Goal: Task Accomplishment & Management: Manage account settings

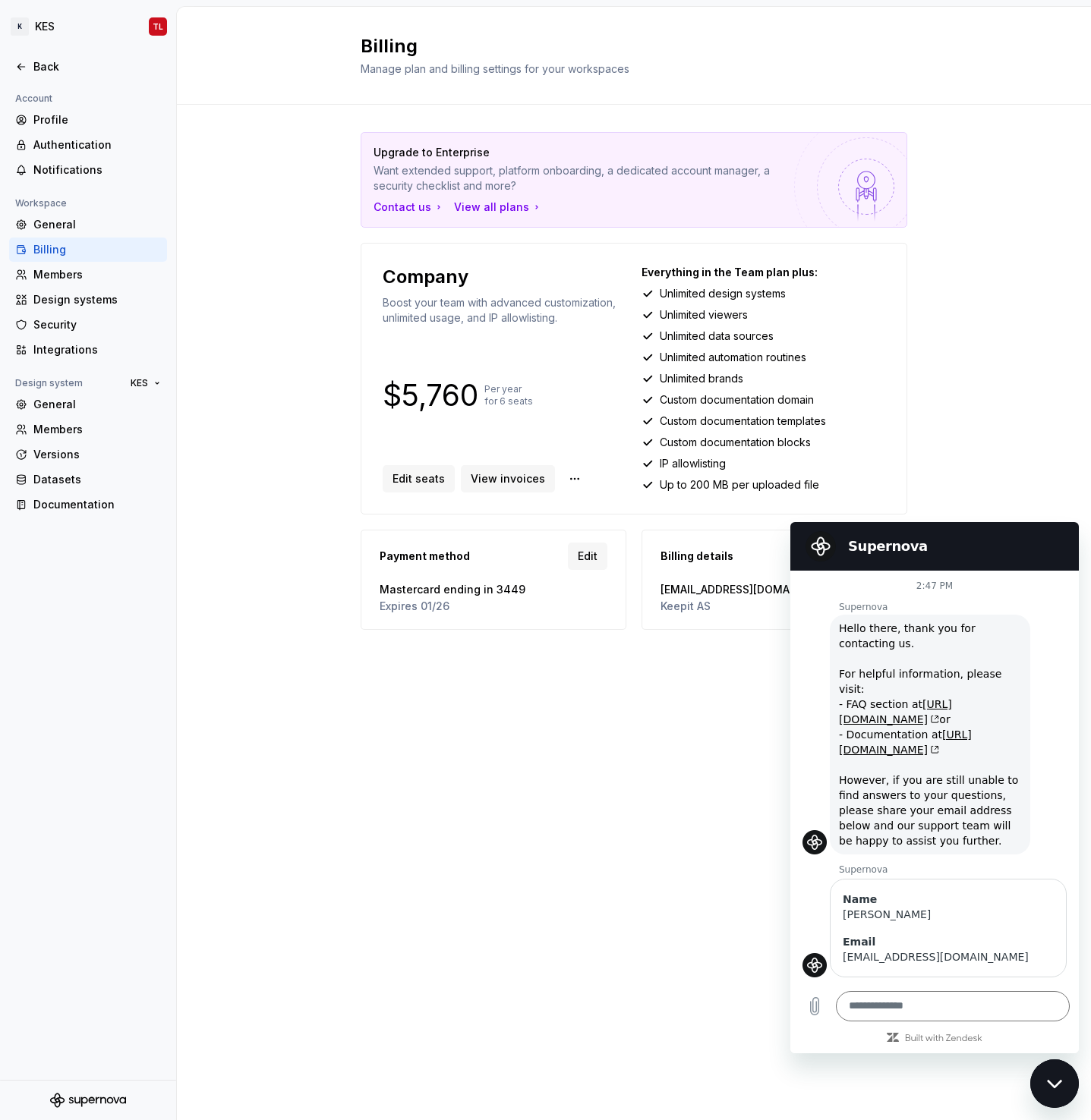
scroll to position [1662, 0]
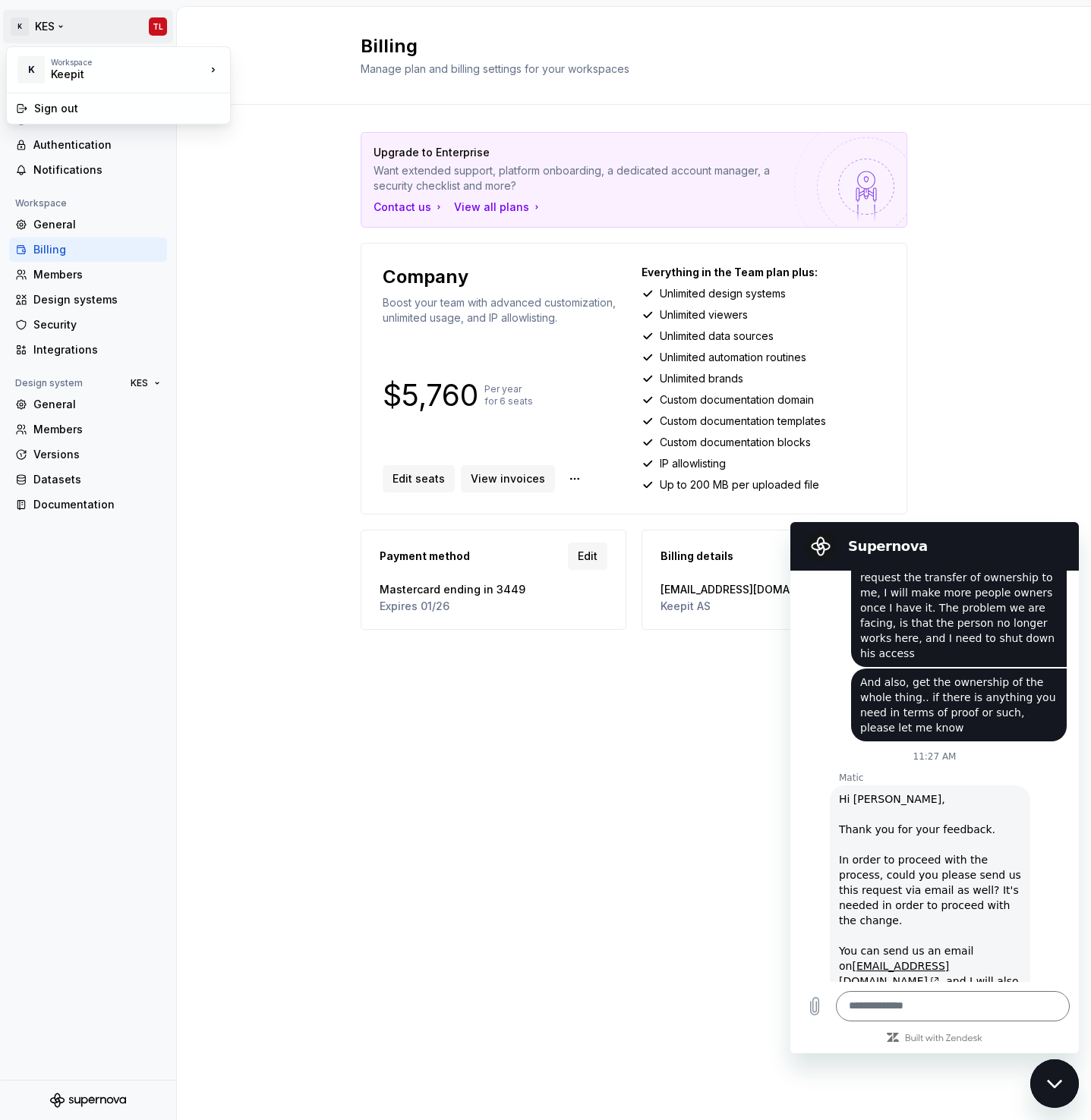
click at [54, 29] on html "K KES TL Back Account Profile Authentication Notifications Workspace General Bi…" at bounding box center [545, 560] width 1091 height 1120
click at [73, 434] on html "K KES TL Back Account Profile Authentication Notifications Workspace General Bi…" at bounding box center [545, 560] width 1091 height 1120
click at [66, 430] on div "Members" at bounding box center [97, 429] width 127 height 16
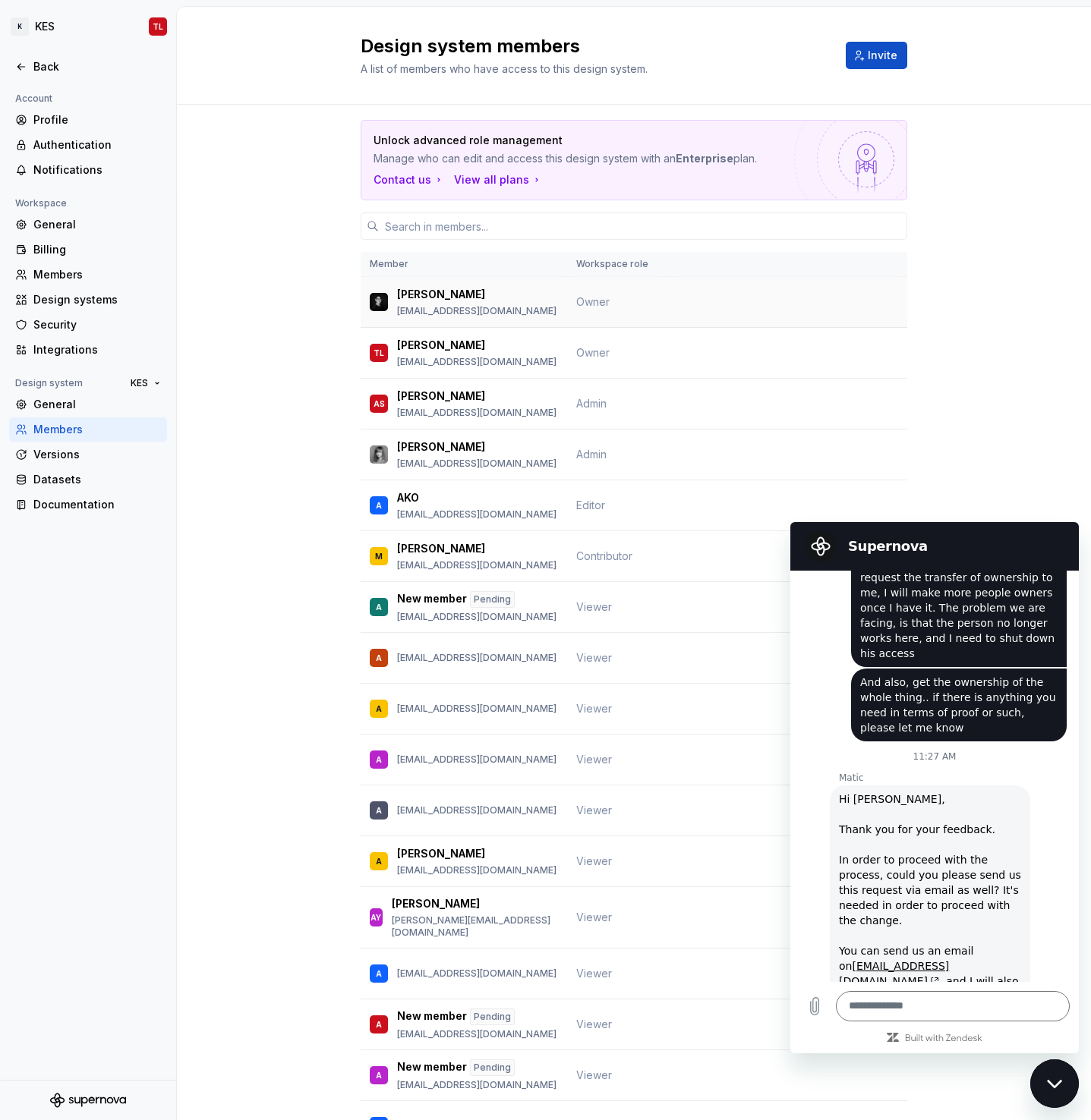
click at [544, 301] on div "Kim Huynh Lyngbo khu@keepit.com" at bounding box center [464, 302] width 188 height 32
click at [425, 289] on p "[PERSON_NAME]" at bounding box center [441, 294] width 88 height 16
click at [395, 319] on td "Kim Huynh Lyngbo khu@keepit.com" at bounding box center [464, 303] width 207 height 51
click at [44, 430] on div "Members" at bounding box center [97, 429] width 127 height 16
click at [51, 409] on div "General" at bounding box center [97, 404] width 127 height 16
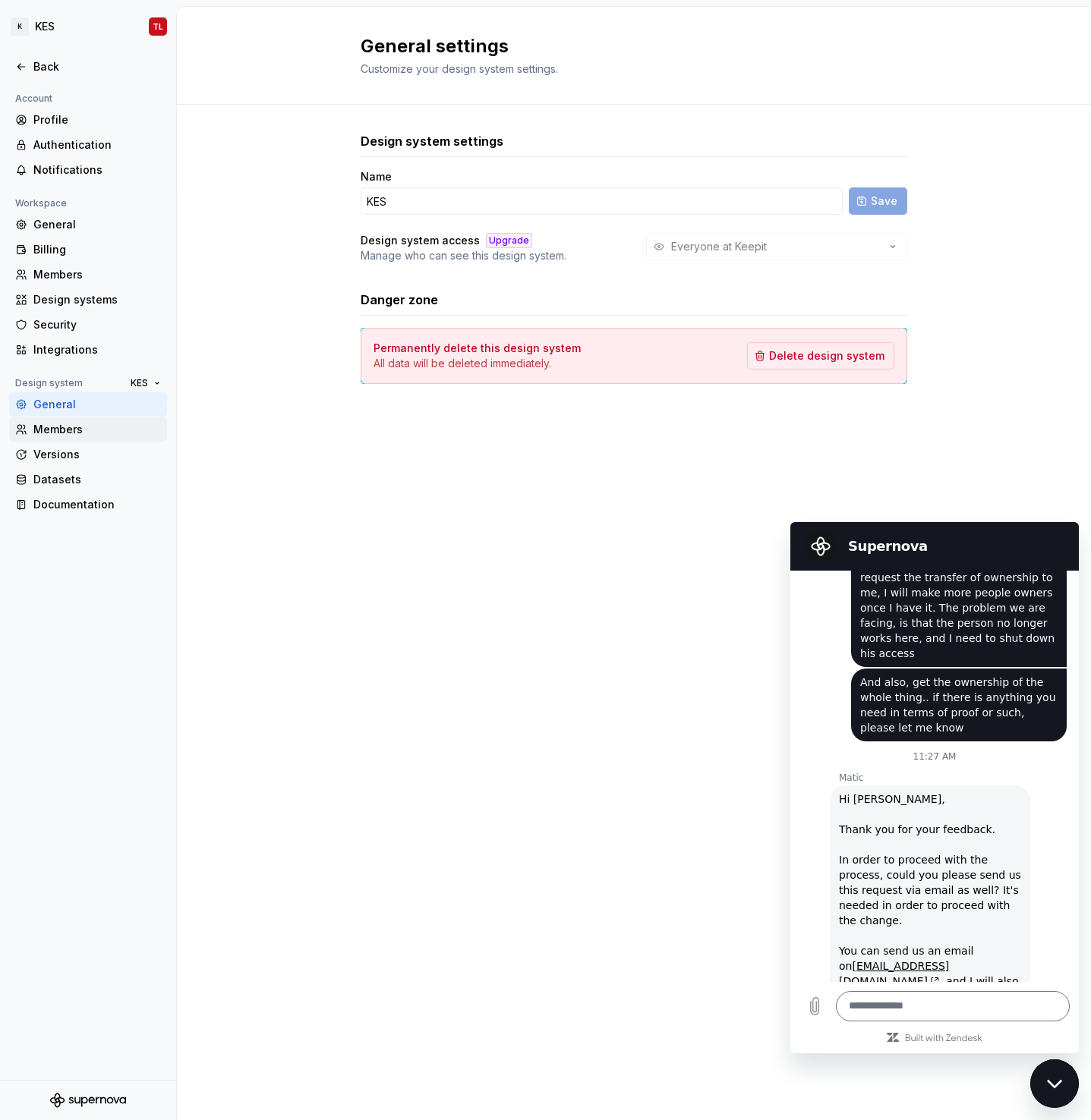
click at [59, 432] on div "Members" at bounding box center [97, 429] width 127 height 16
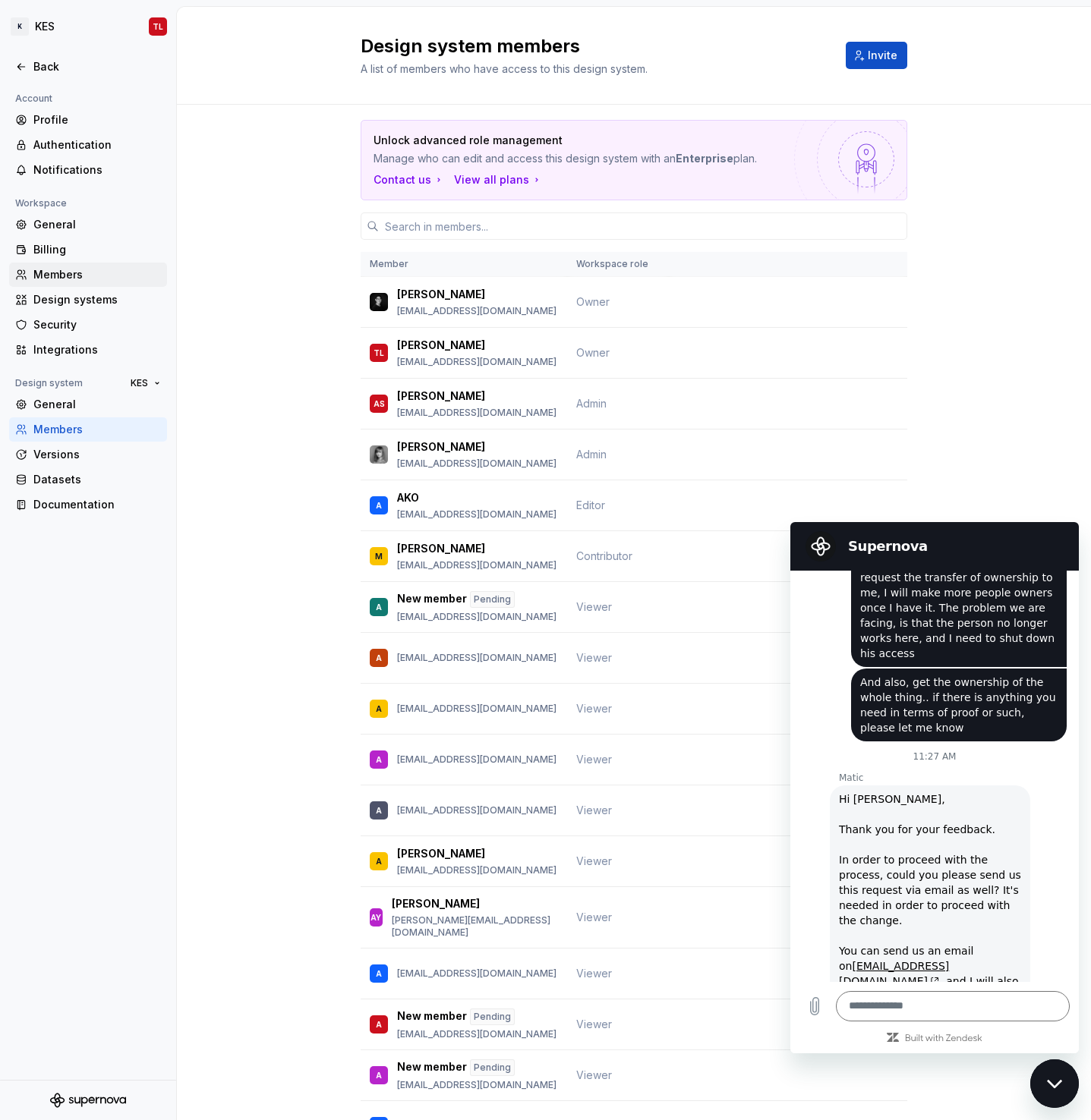
click at [67, 280] on div "Members" at bounding box center [97, 274] width 127 height 16
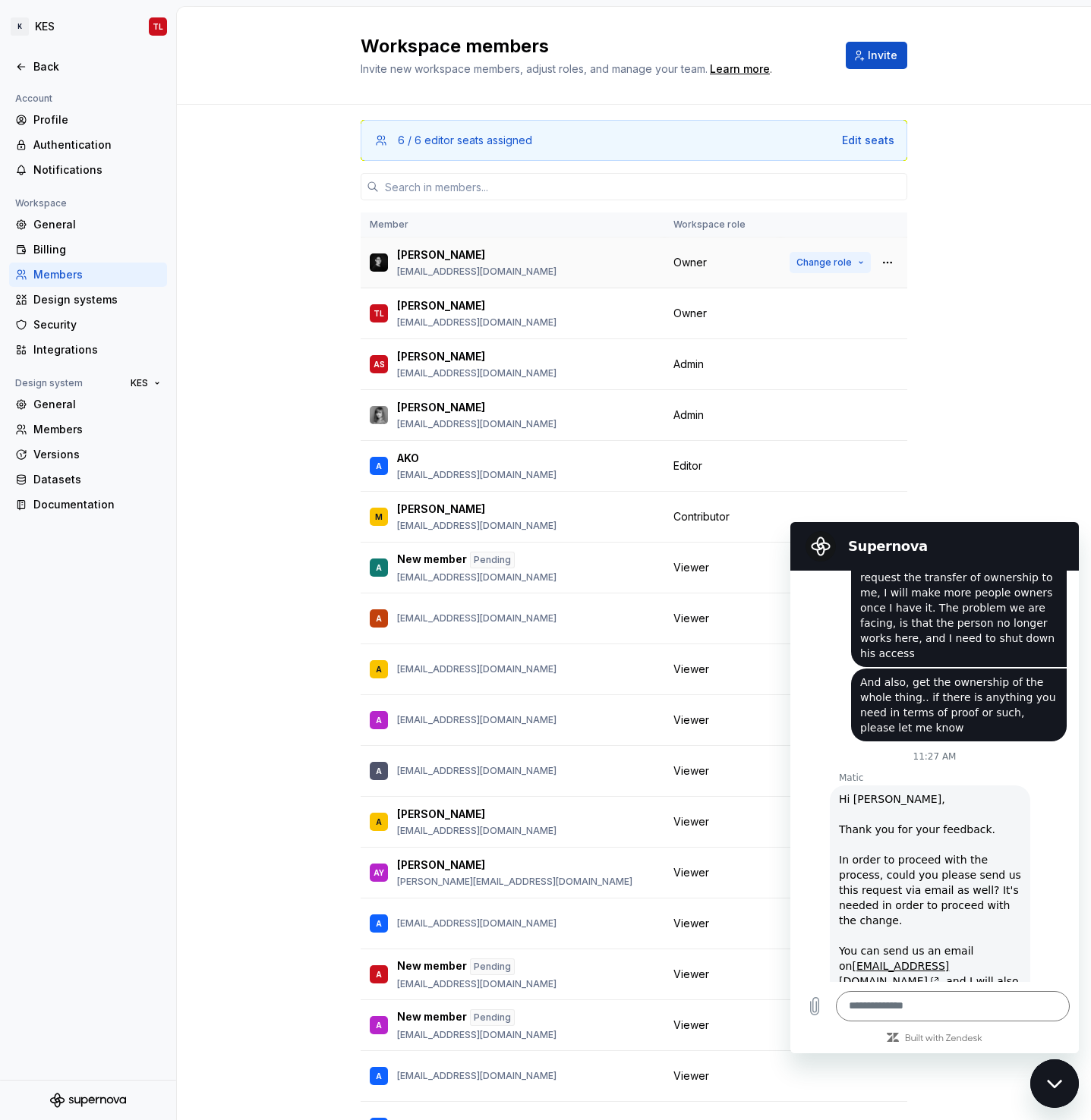
click at [852, 261] on button "Change role" at bounding box center [829, 262] width 81 height 21
click at [894, 261] on td "Change role" at bounding box center [843, 263] width 127 height 51
click at [882, 262] on button "button" at bounding box center [887, 262] width 21 height 21
drag, startPoint x: 719, startPoint y: 265, endPoint x: 697, endPoint y: 263, distance: 22.1
click at [716, 265] on div "Owner" at bounding box center [722, 262] width 98 height 16
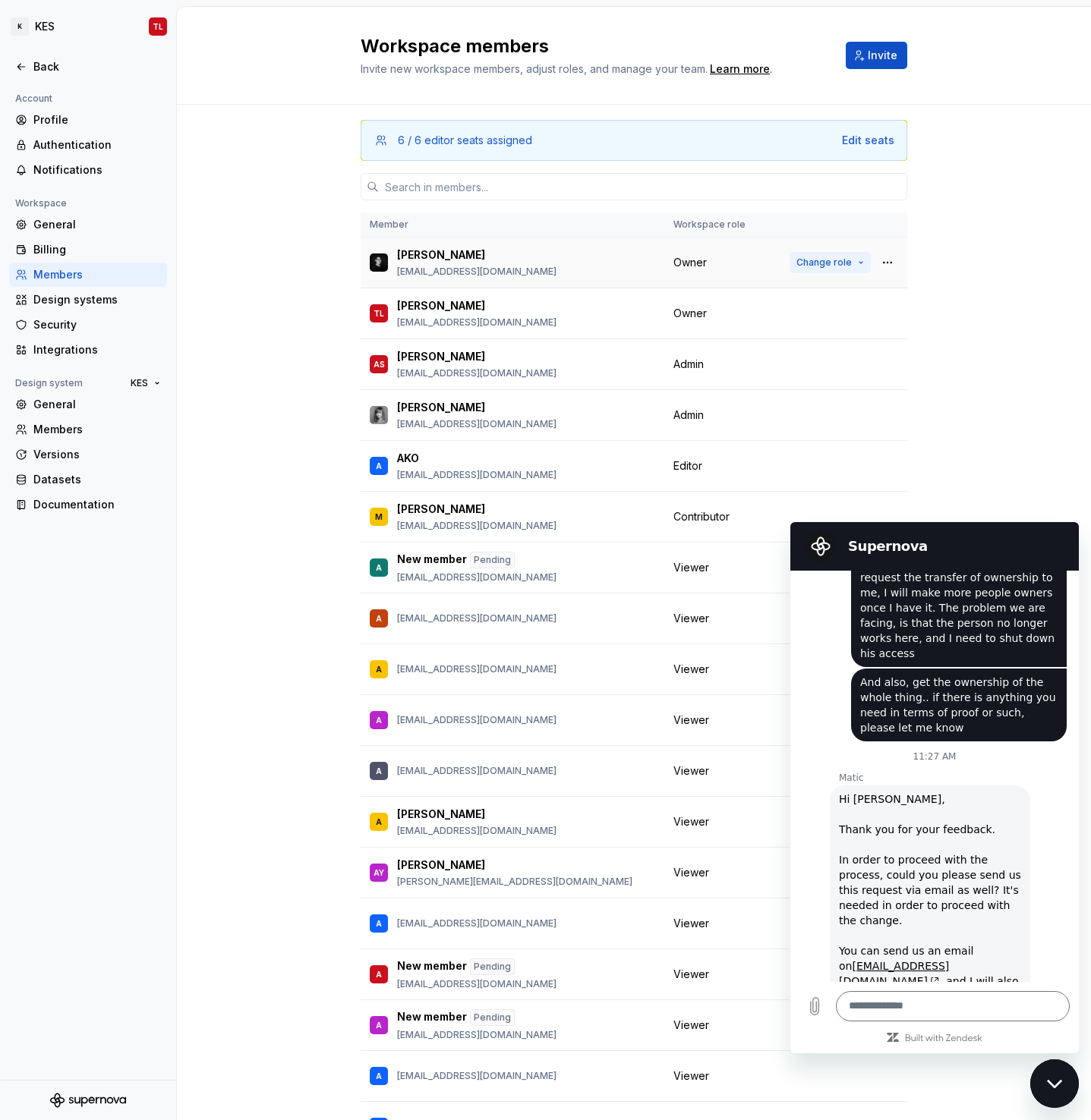
click at [826, 259] on span "Change role" at bounding box center [824, 262] width 56 height 12
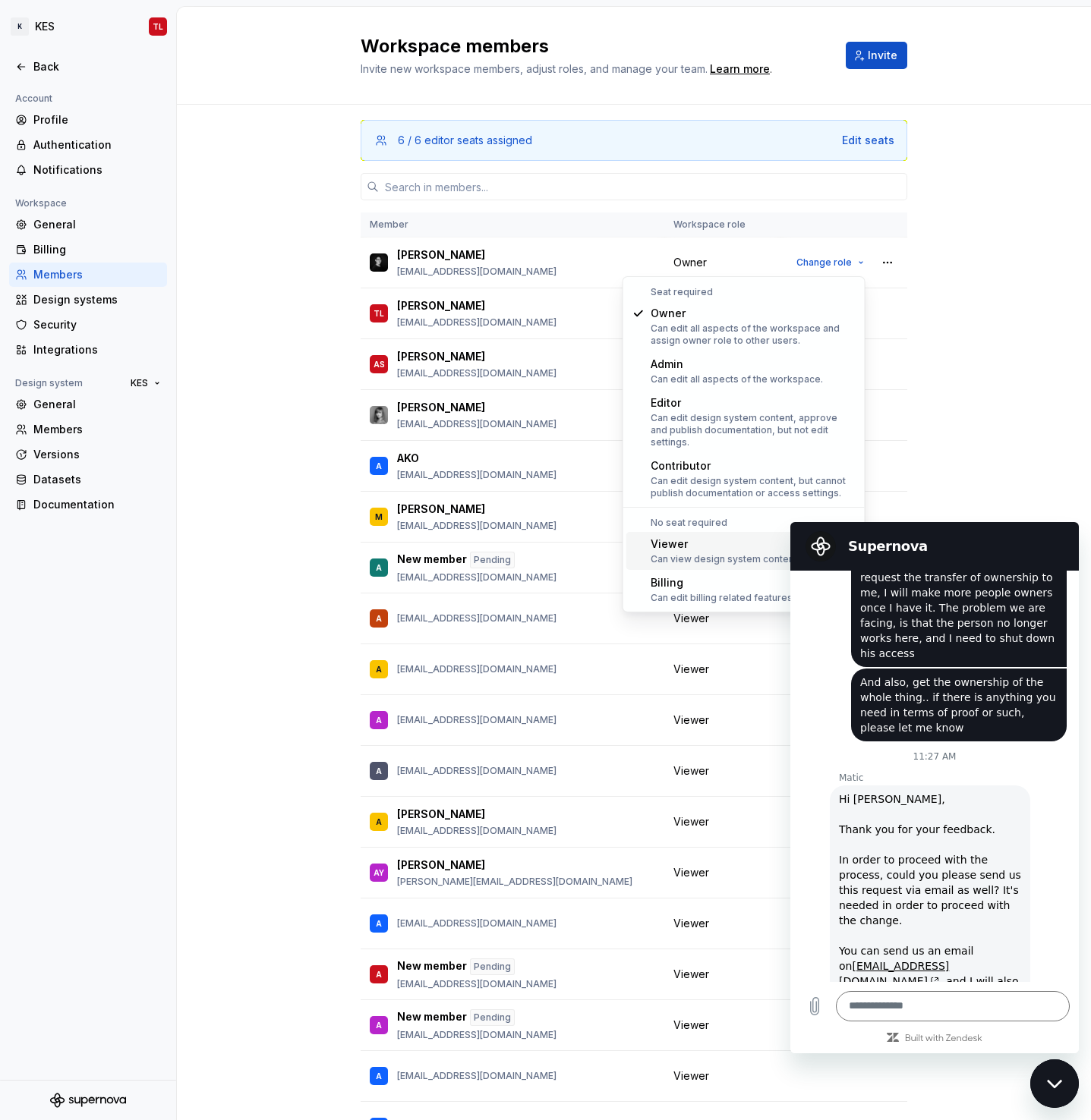
click at [719, 537] on div "Viewer" at bounding box center [724, 544] width 149 height 16
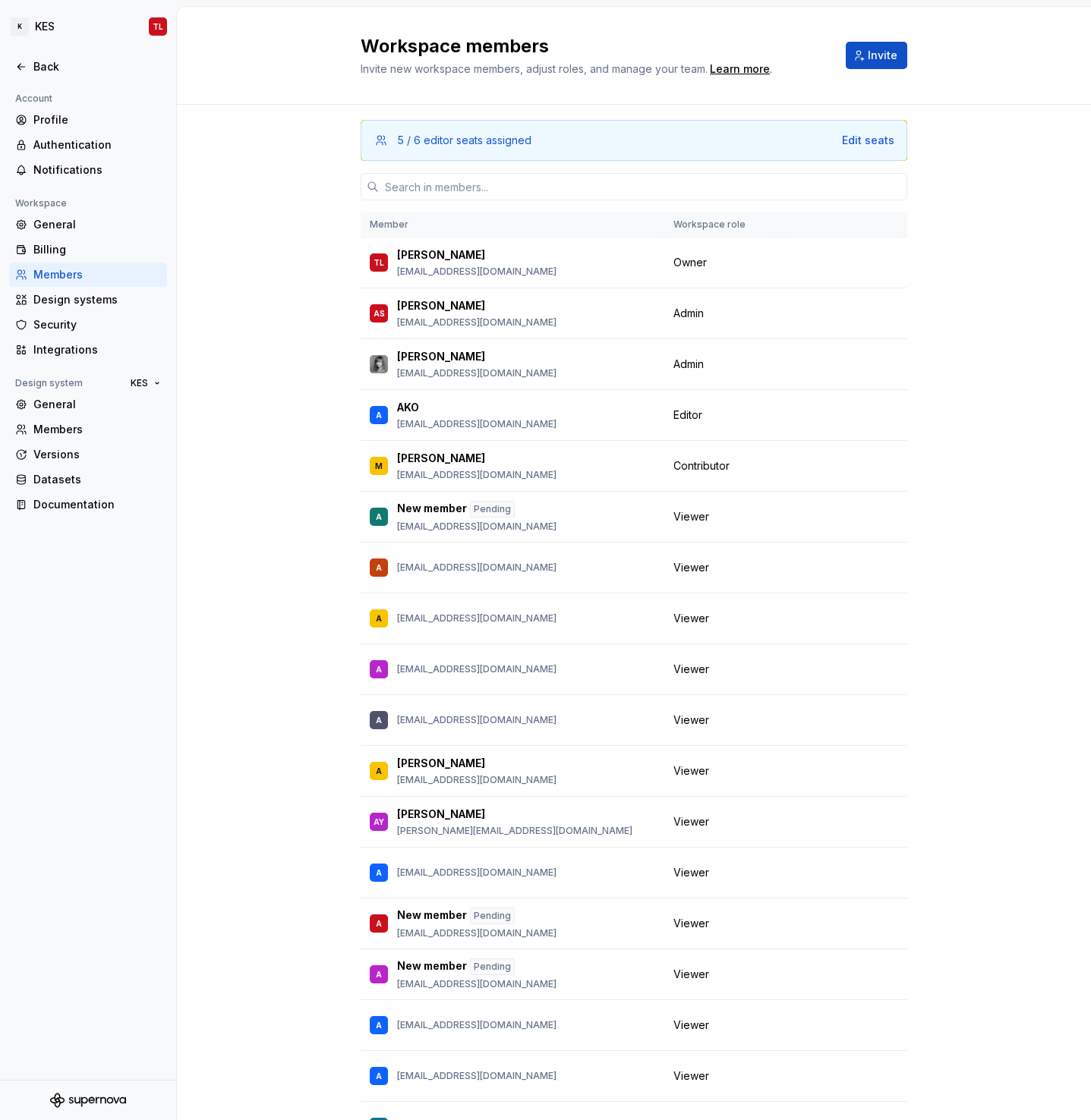
scroll to position [2073, 0]
click at [832, 364] on span "Change role" at bounding box center [824, 364] width 56 height 12
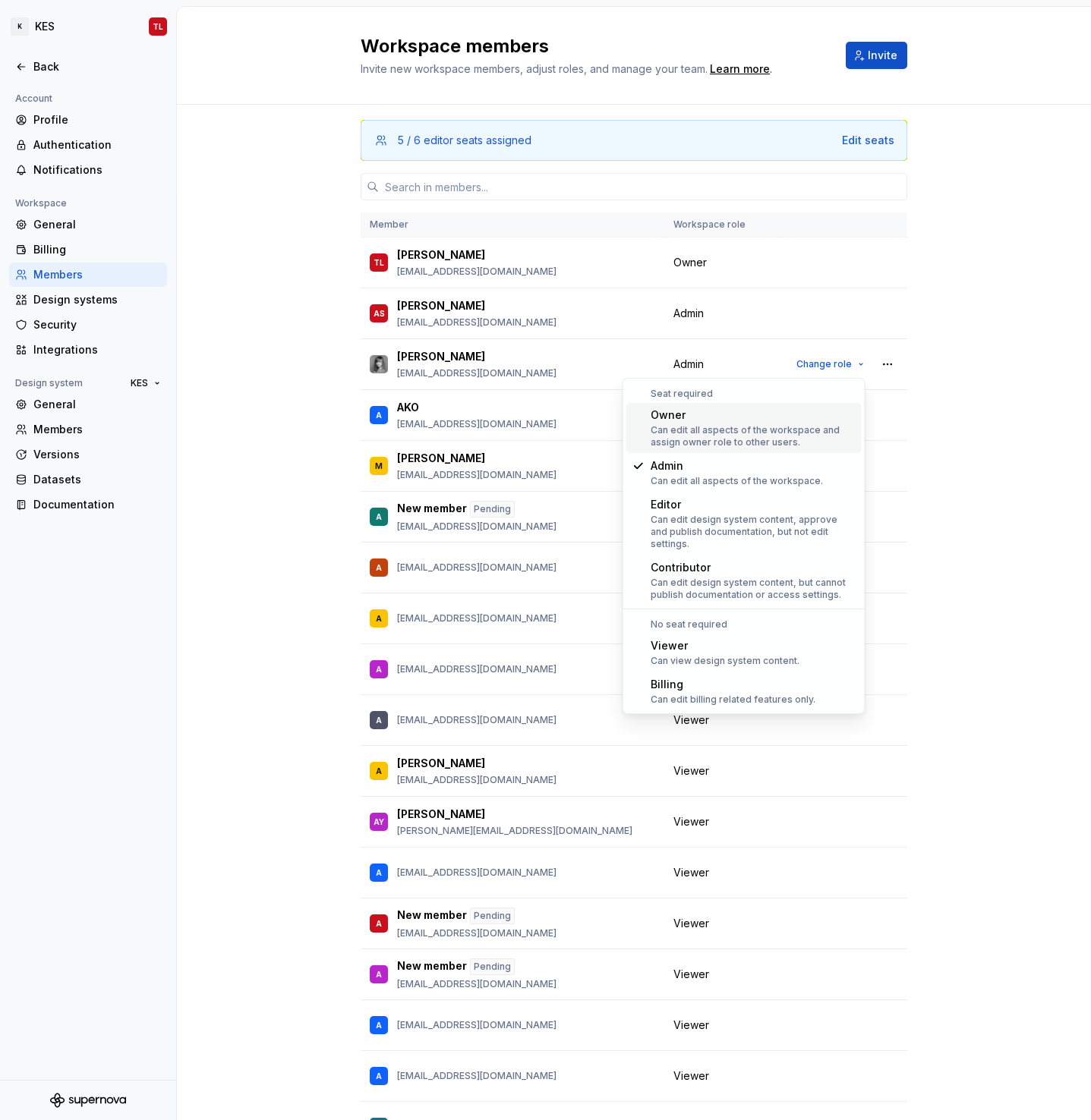
click at [741, 421] on div "Owner" at bounding box center [753, 415] width 205 height 16
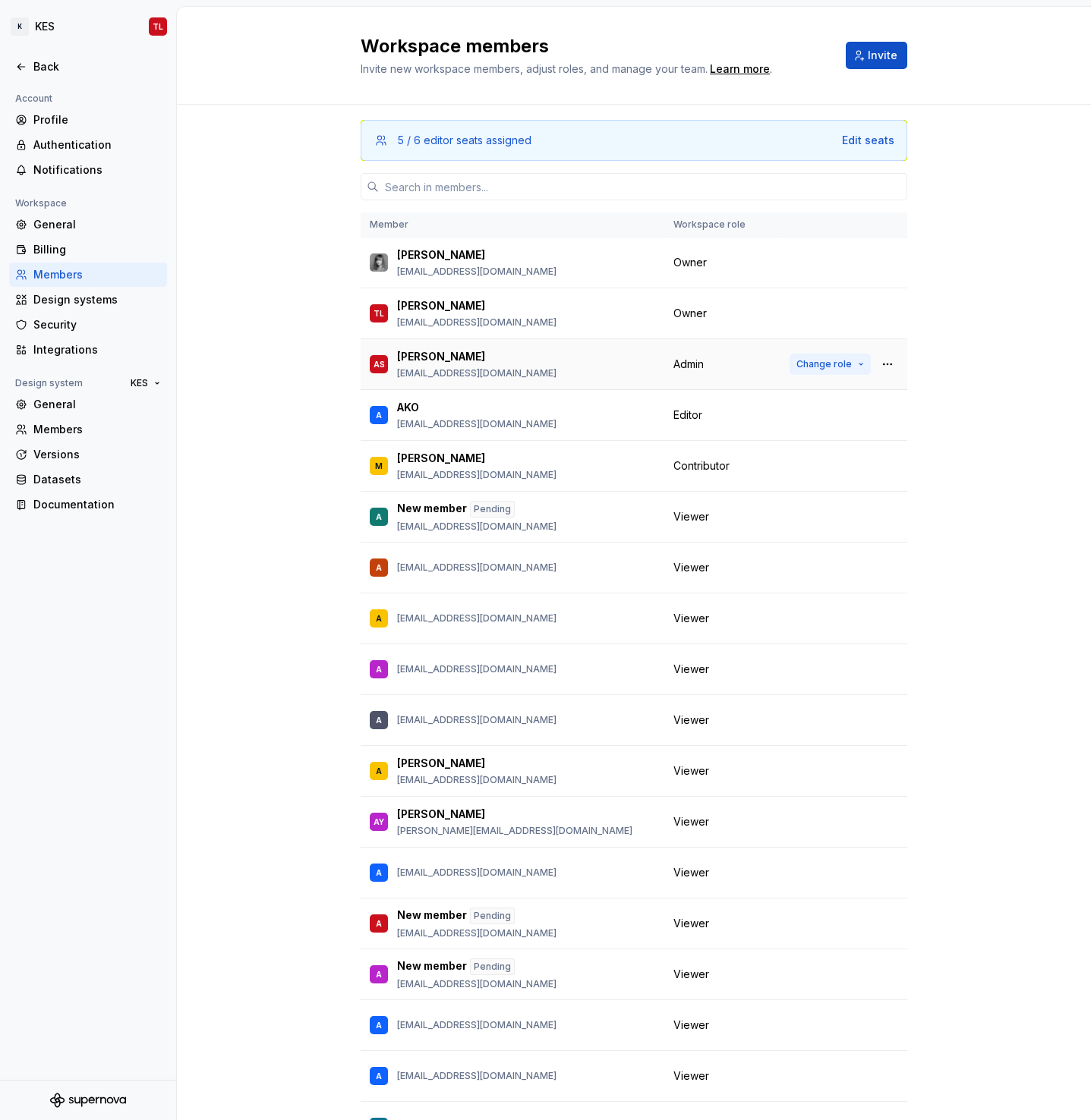
click at [837, 361] on span "Change role" at bounding box center [824, 364] width 56 height 12
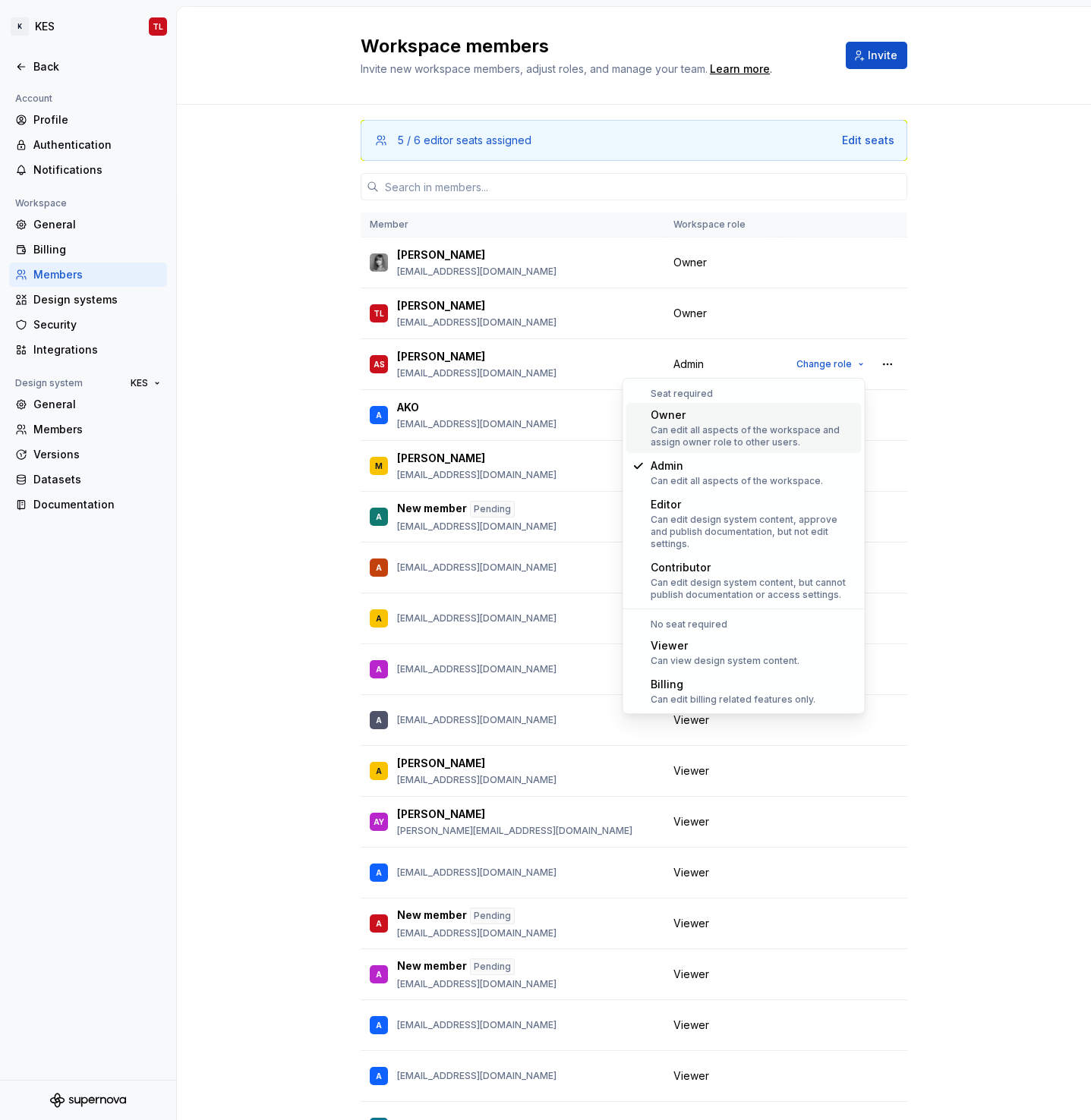
click at [725, 426] on div "Can edit all aspects of the workspace and assign owner role to other users." at bounding box center [753, 436] width 205 height 25
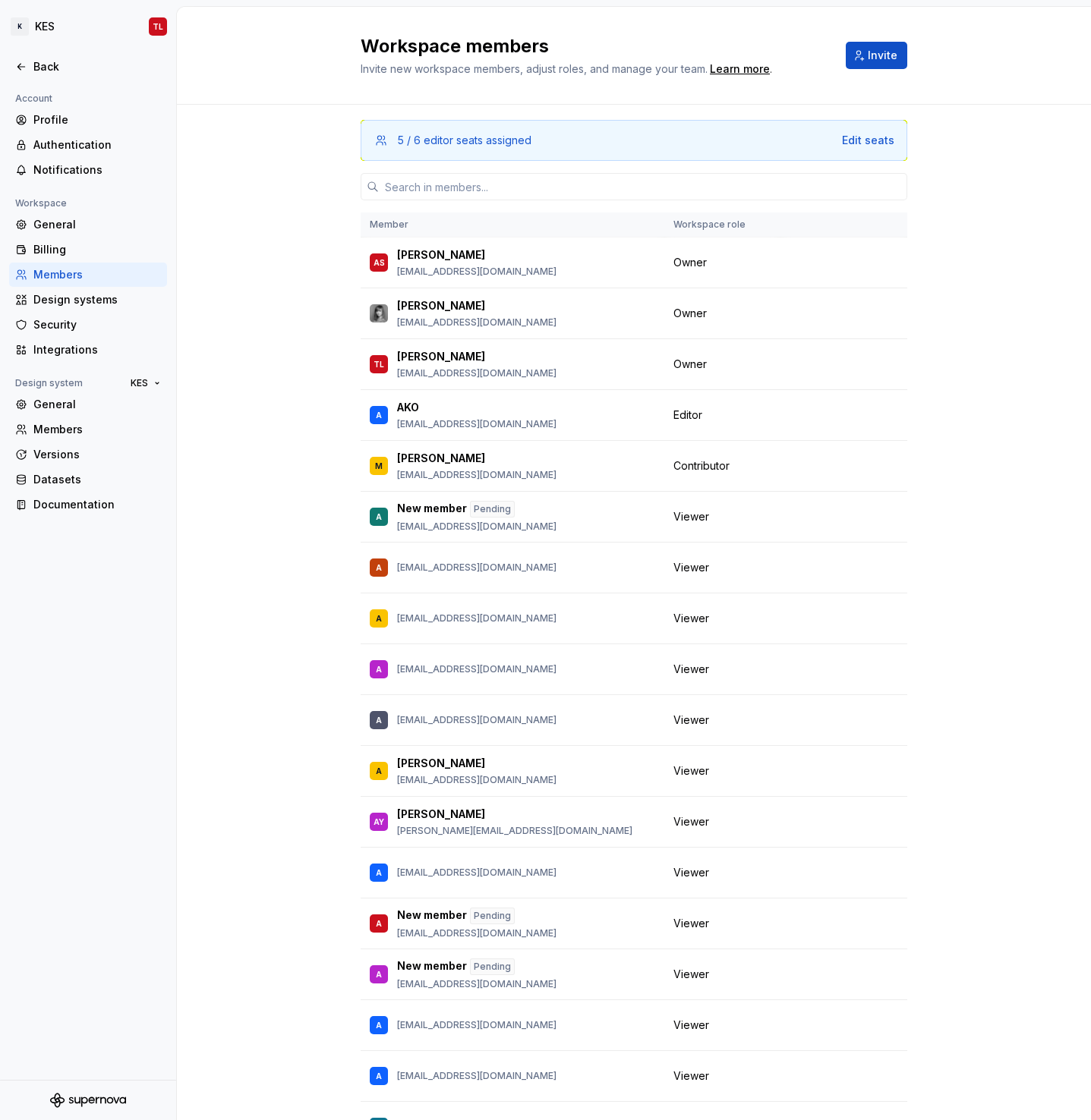
type textarea "*"
